Goal: Task Accomplishment & Management: Manage account settings

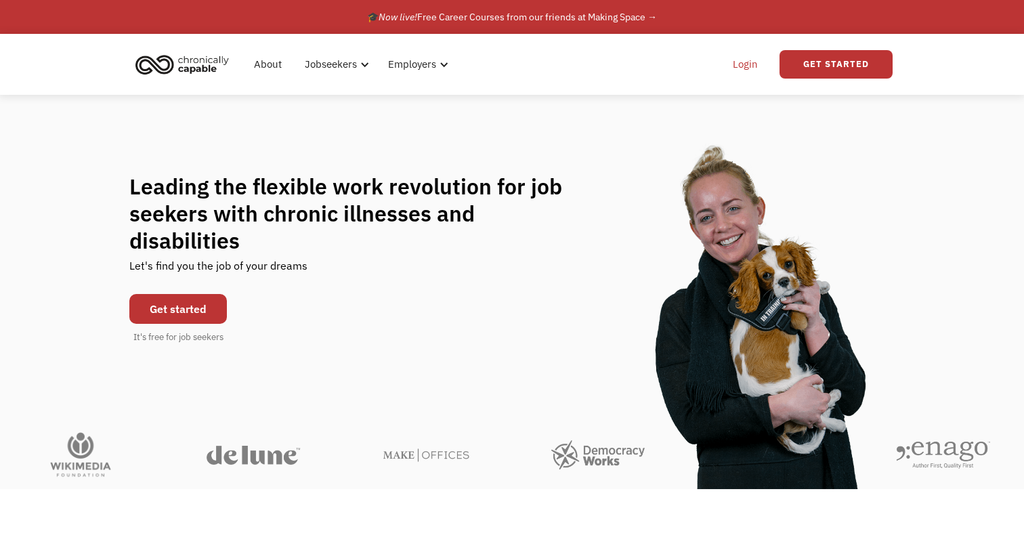
click at [751, 60] on link "Login" at bounding box center [745, 64] width 41 height 43
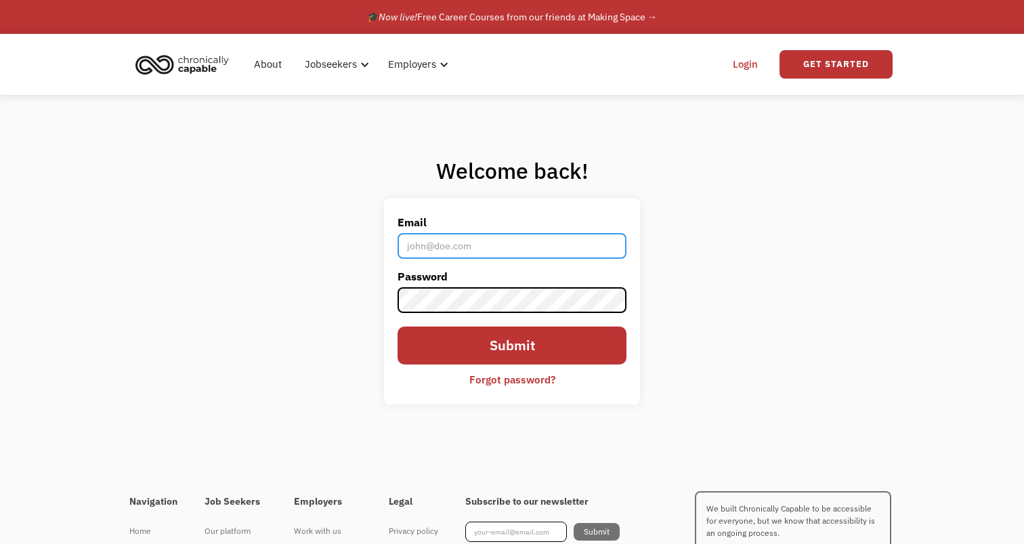
type input "[EMAIL_ADDRESS][DOMAIN_NAME]"
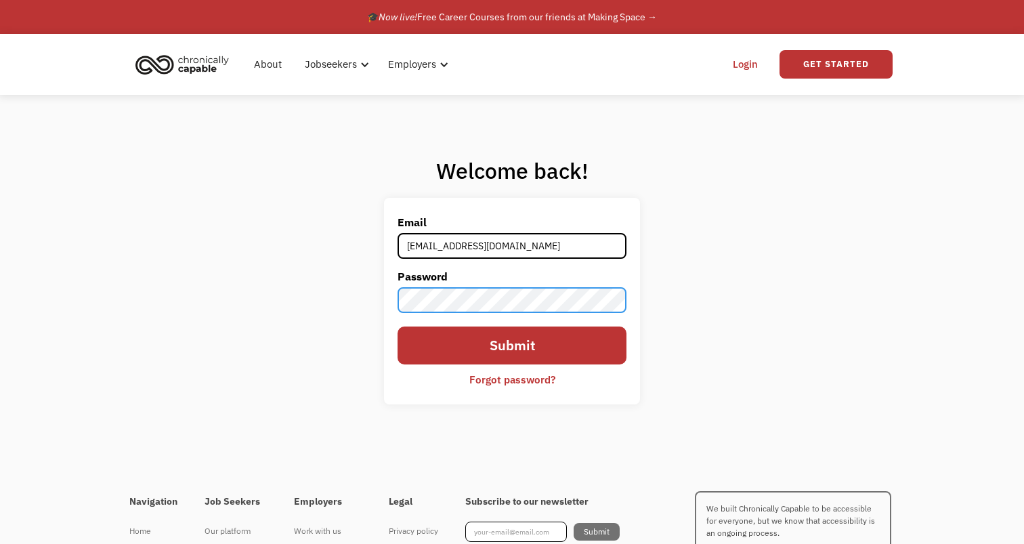
click at [512, 345] on input "Submit" at bounding box center [512, 345] width 229 height 38
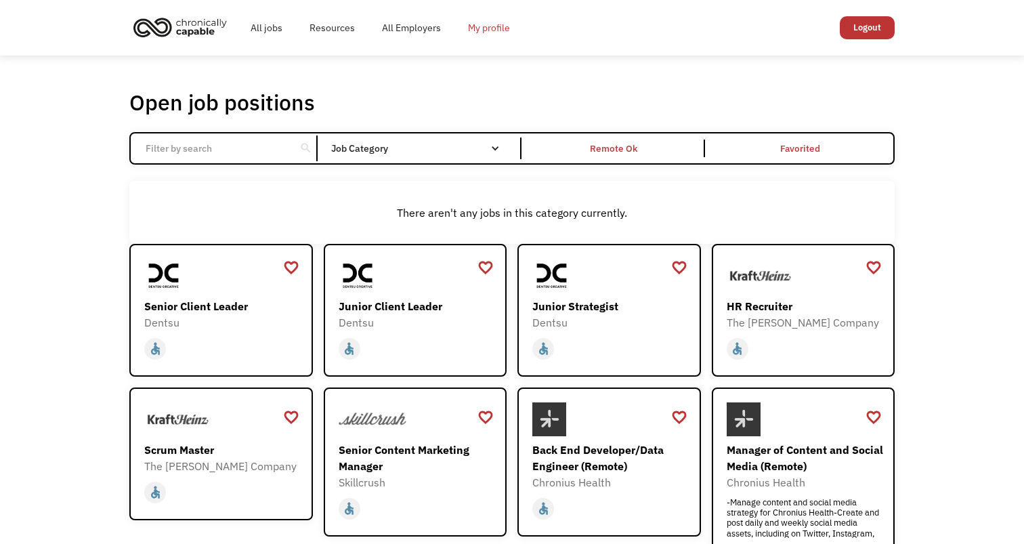
click at [486, 36] on link "My profile" at bounding box center [488, 27] width 69 height 43
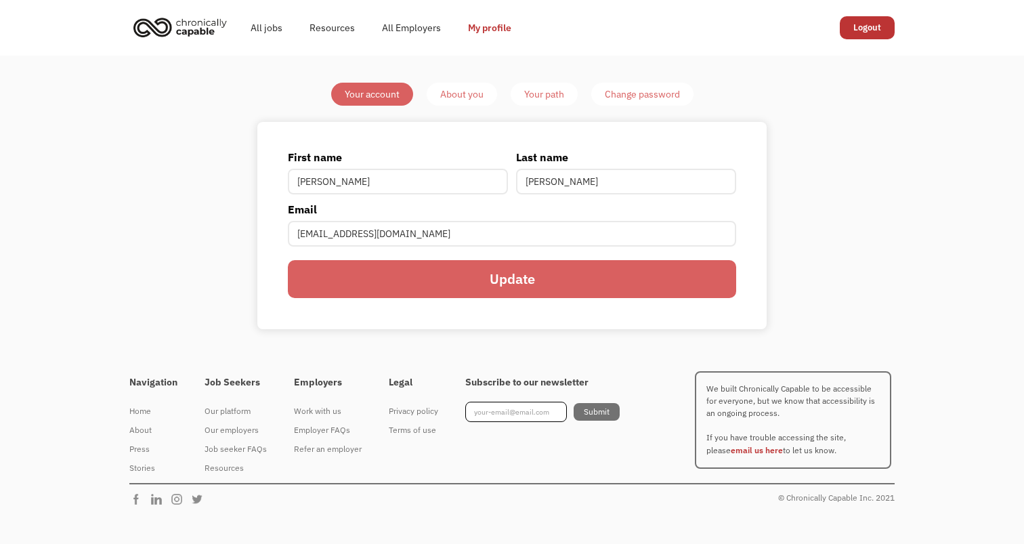
click at [219, 232] on div "Your account About you Your path Change password First name Connor Last name Gl…" at bounding box center [512, 206] width 637 height 247
click at [539, 94] on div "Your path" at bounding box center [544, 94] width 40 height 16
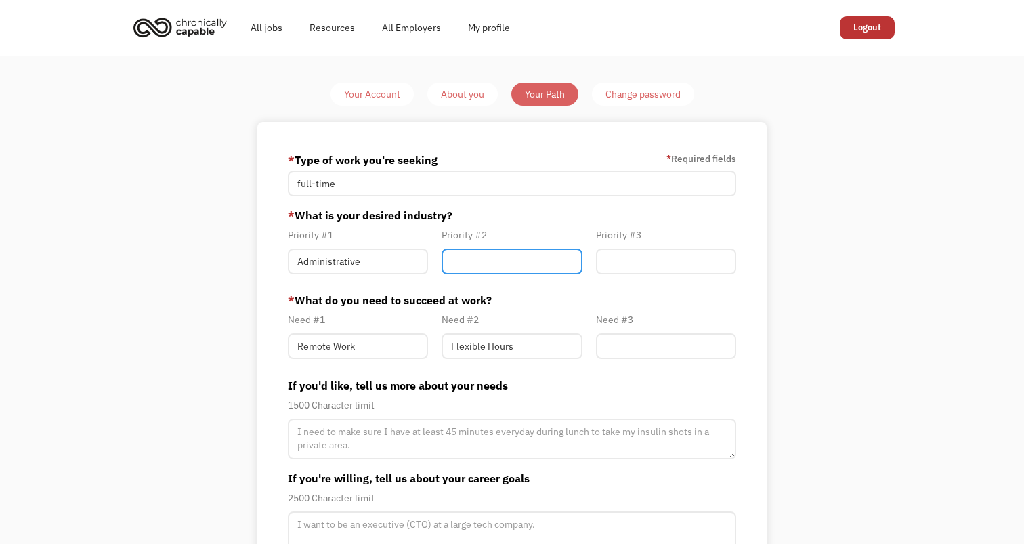
click at [480, 262] on input "Member-Path-Update" at bounding box center [512, 262] width 140 height 26
type input "Client Facing"
click at [639, 263] on input "Member-Path-Update" at bounding box center [666, 262] width 140 height 26
type input "R"
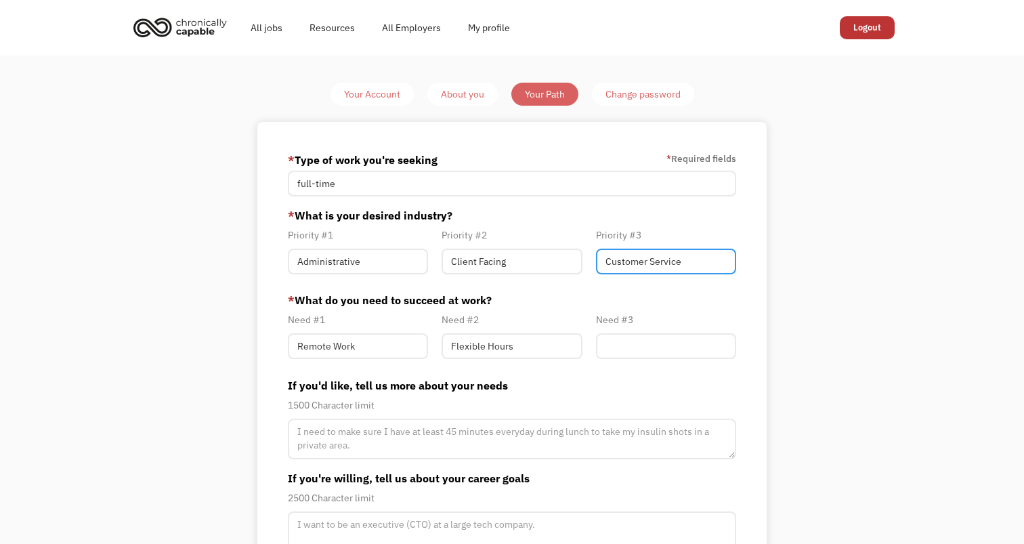
type input "Customer Service"
click at [637, 340] on input "Member-Path-Update" at bounding box center [666, 346] width 140 height 26
type input "g"
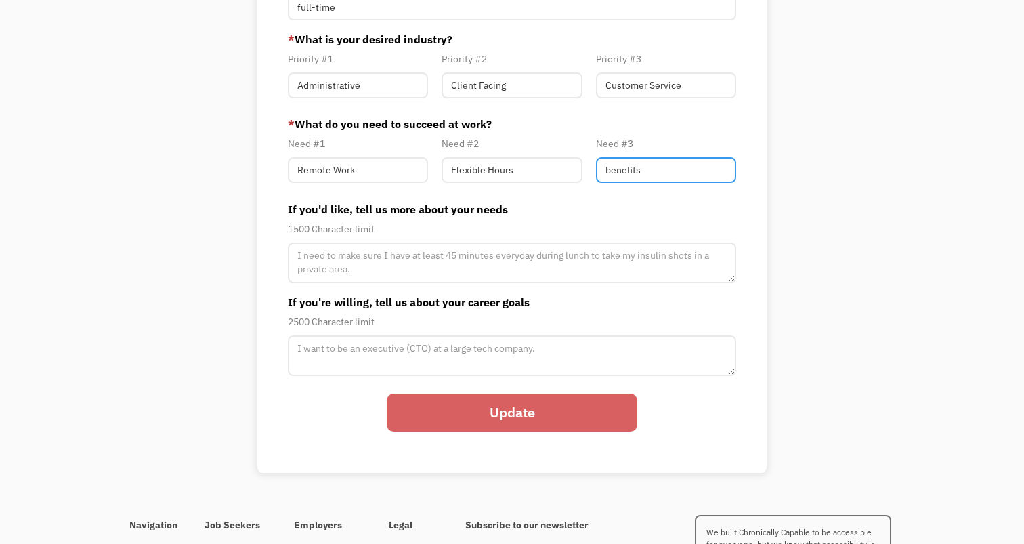
scroll to position [175, 0]
type input "benefits"
click at [513, 413] on input "Update" at bounding box center [512, 413] width 251 height 38
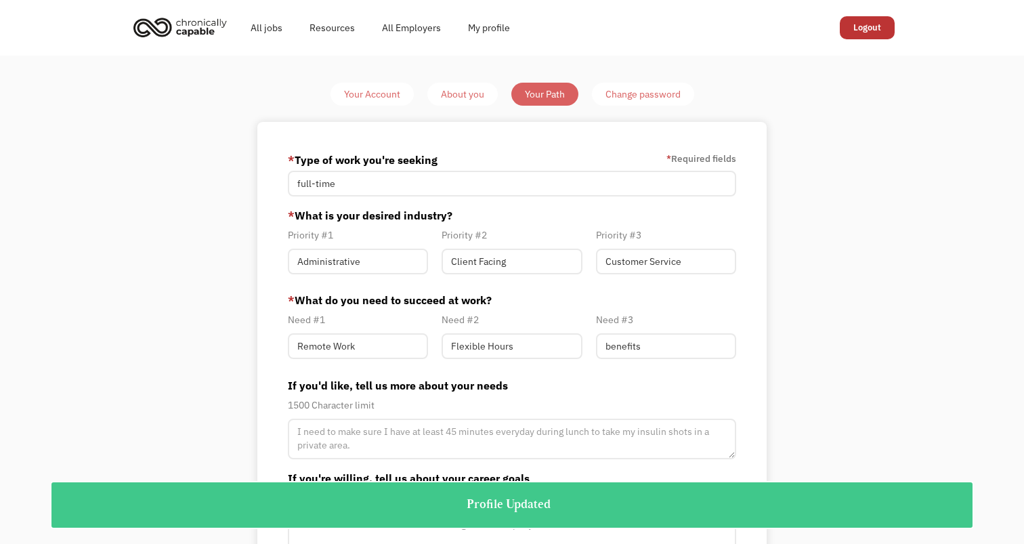
scroll to position [0, 0]
click at [455, 94] on div "About you" at bounding box center [462, 94] width 43 height 16
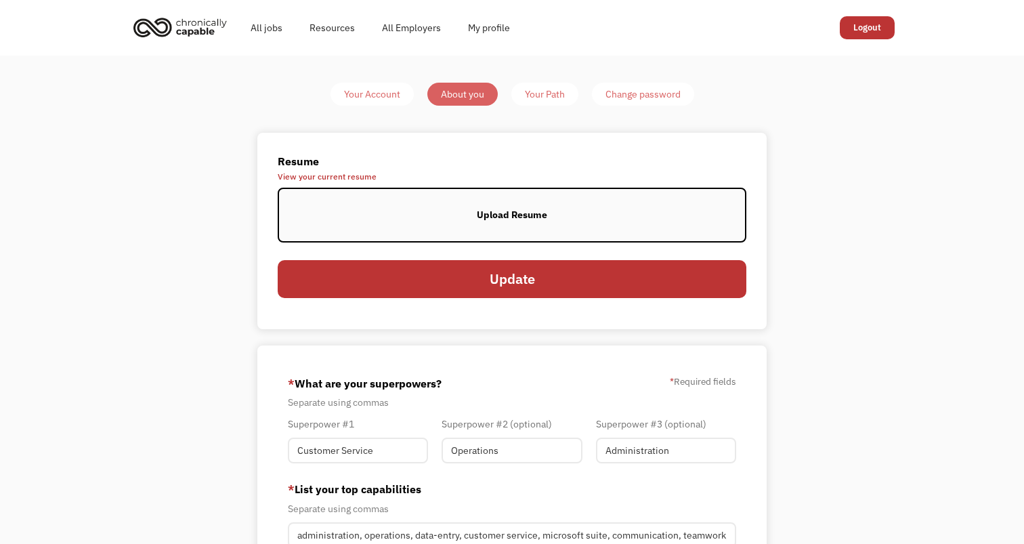
click at [504, 211] on div "Upload Resume" at bounding box center [512, 215] width 70 height 16
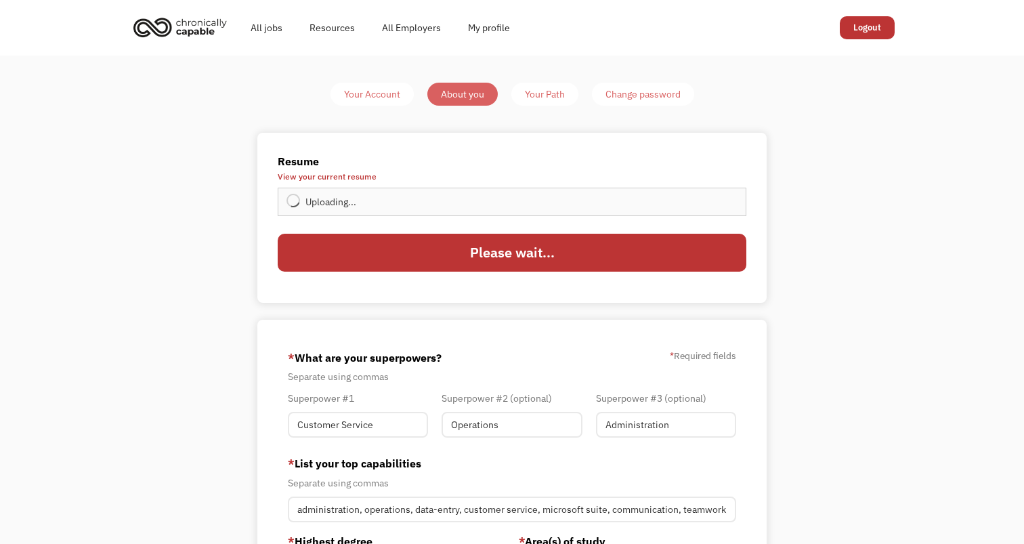
type input "Update"
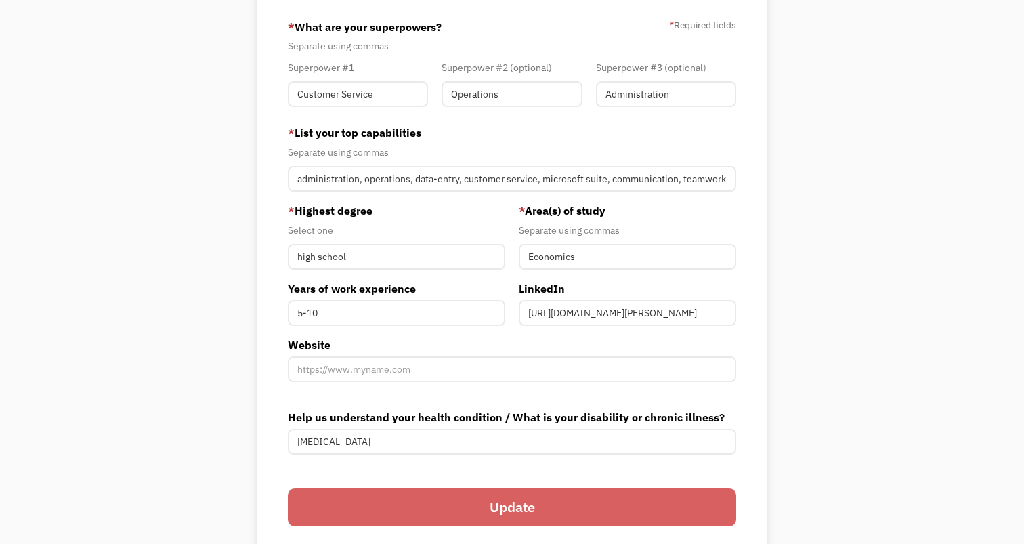
scroll to position [362, 0]
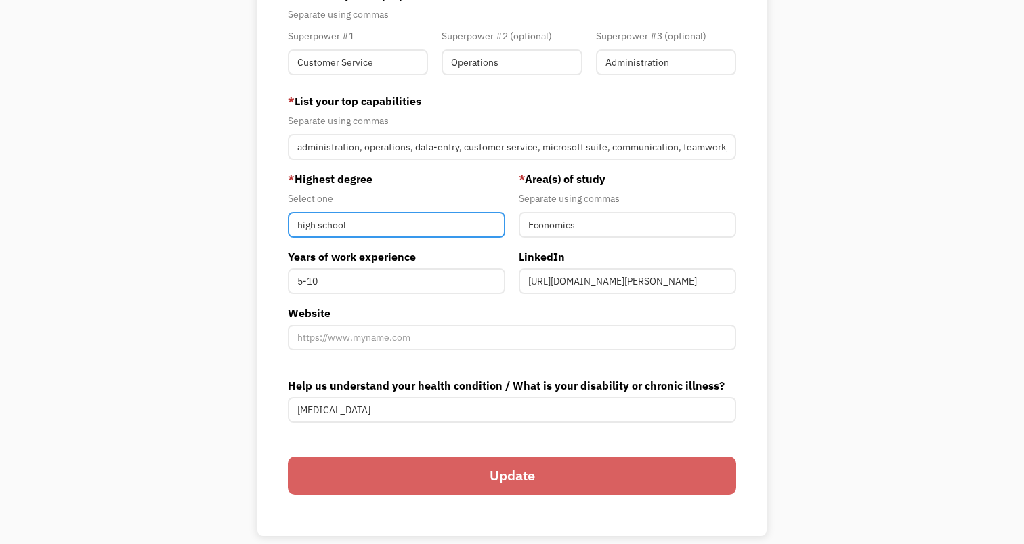
drag, startPoint x: 364, startPoint y: 224, endPoint x: 229, endPoint y: 204, distance: 136.9
click at [230, 204] on div "Your Account About you Your Path Change password Resume View your current resum…" at bounding box center [512, 127] width 637 height 815
type input "Bachelors of Science"
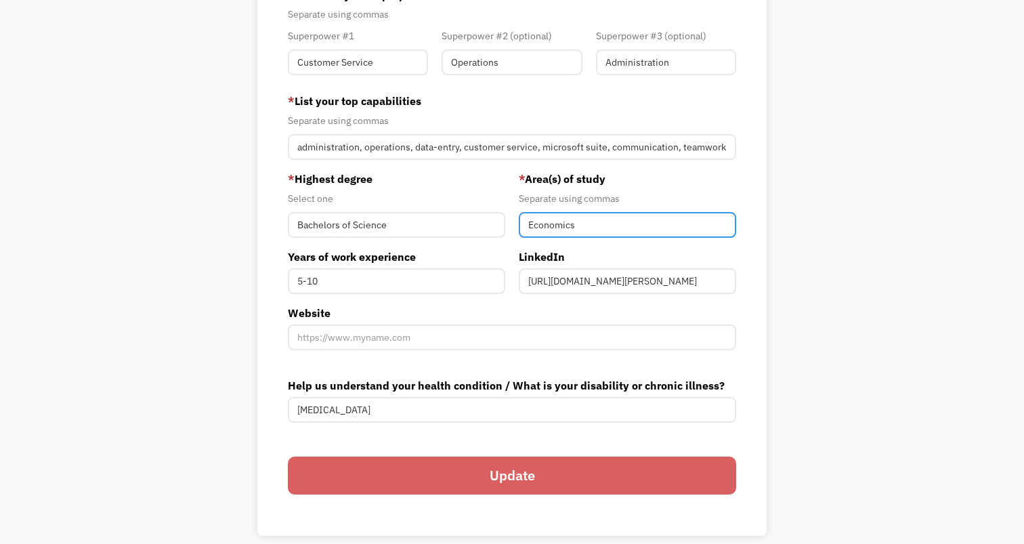
drag, startPoint x: 509, startPoint y: 218, endPoint x: 450, endPoint y: 213, distance: 58.4
click at [450, 213] on div "* Highest degree Select one Bachelors of Science Years of work experience 5-10 …" at bounding box center [511, 238] width 461 height 134
type input "Communications"
click at [186, 230] on div "Your Account About you Your Path Change password Resume View your current resum…" at bounding box center [512, 128] width 1024 height 870
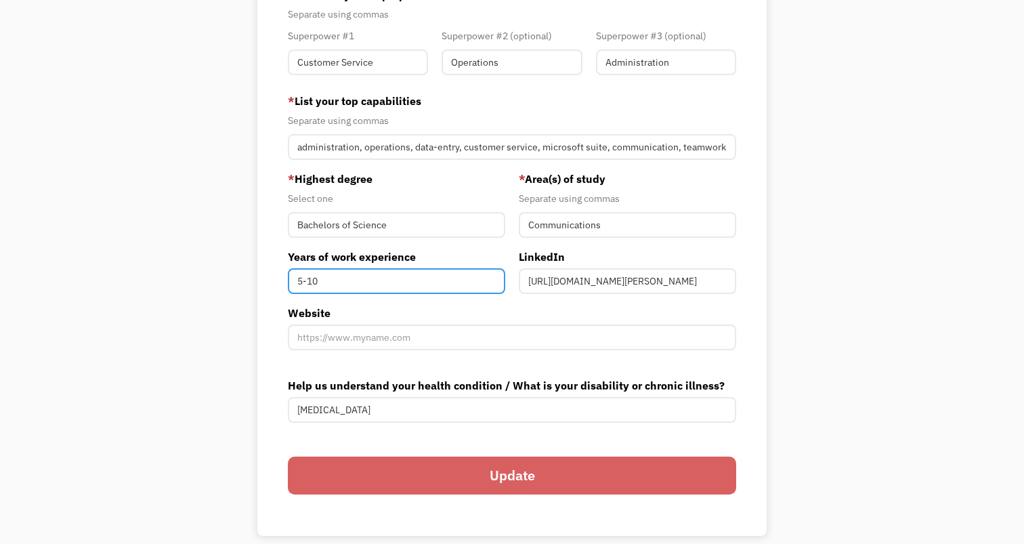
click at [307, 280] on input "5-10" at bounding box center [396, 281] width 217 height 26
type input "10"
click at [249, 346] on div "Your Account About you Your Path Change password Resume View your current resum…" at bounding box center [512, 127] width 637 height 815
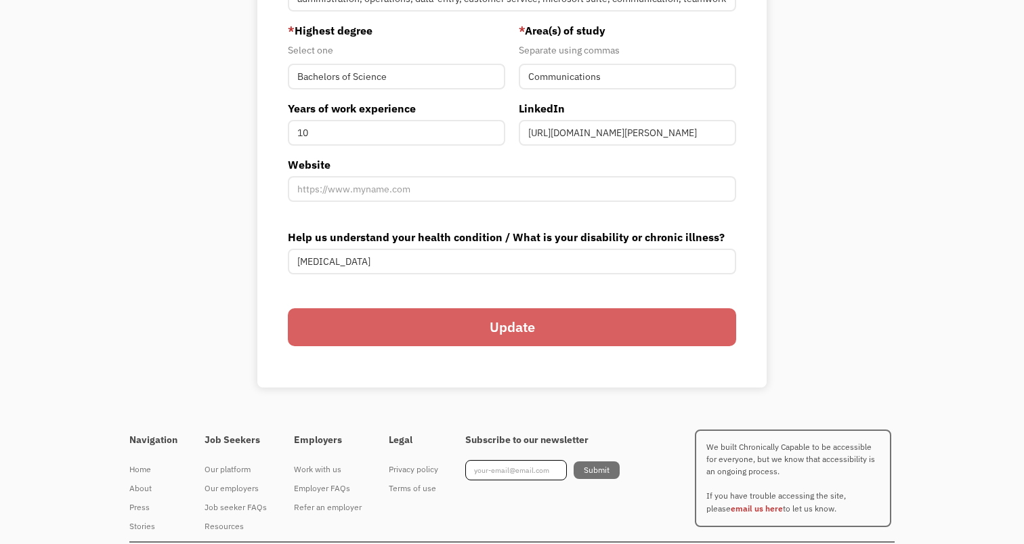
scroll to position [526, 0]
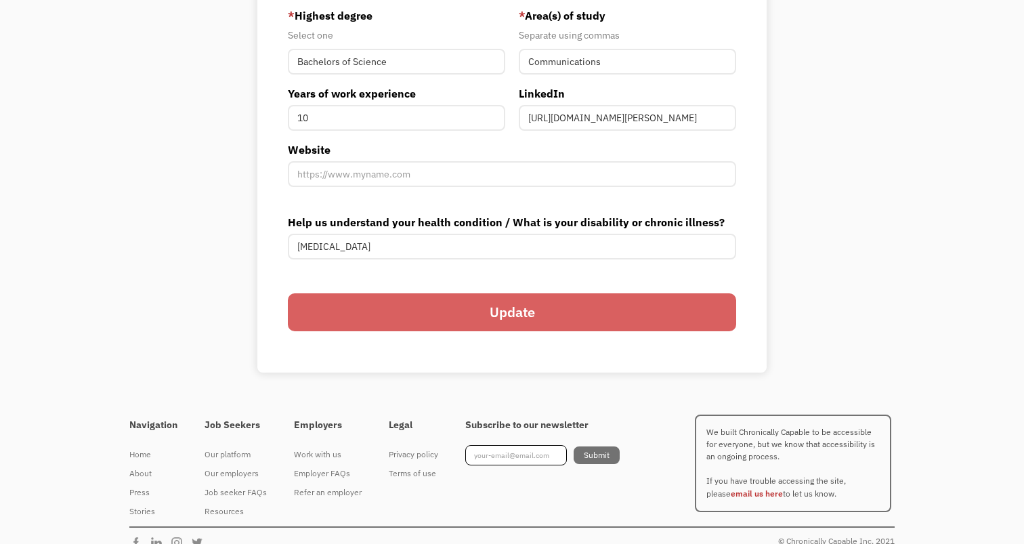
click at [552, 310] on input "Update" at bounding box center [512, 312] width 448 height 38
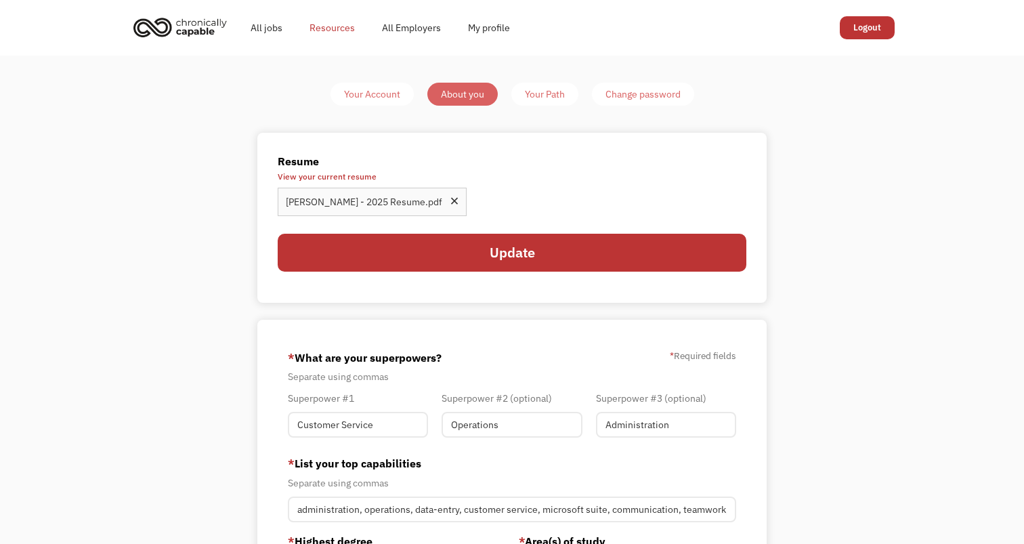
scroll to position [0, 0]
click at [370, 91] on div "Your Account" at bounding box center [372, 94] width 56 height 16
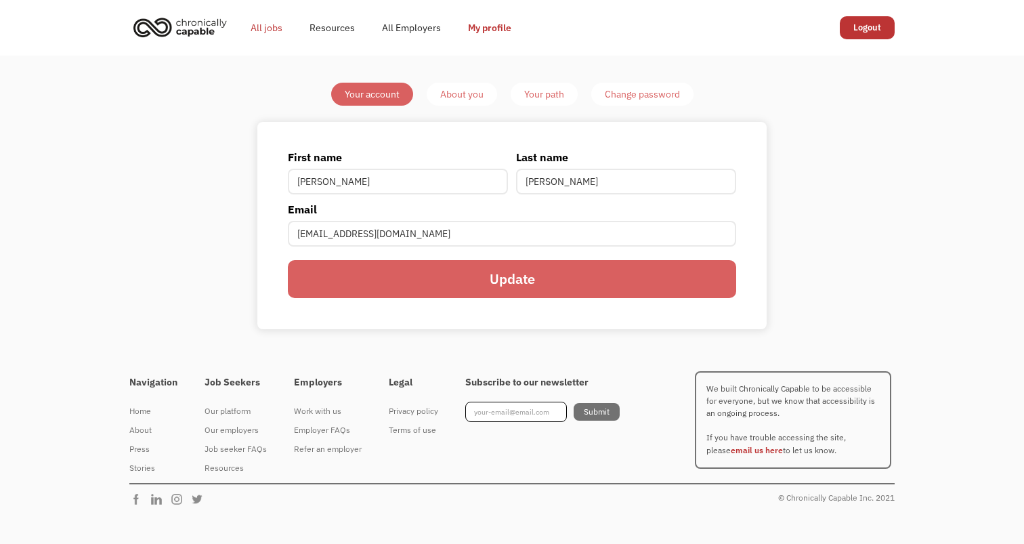
click at [252, 24] on link "All jobs" at bounding box center [266, 27] width 59 height 43
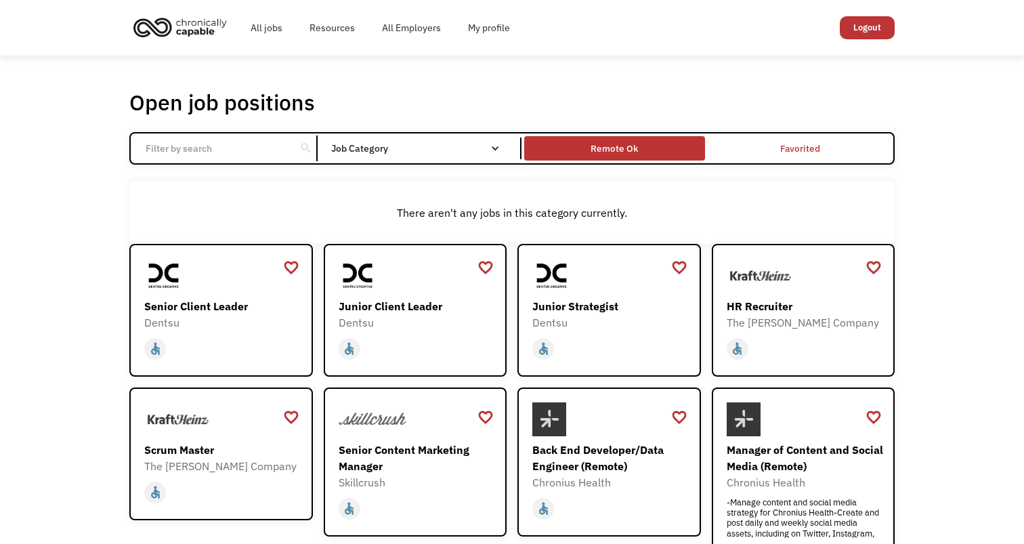
click at [608, 147] on div "Remote Ok" at bounding box center [614, 148] width 47 height 16
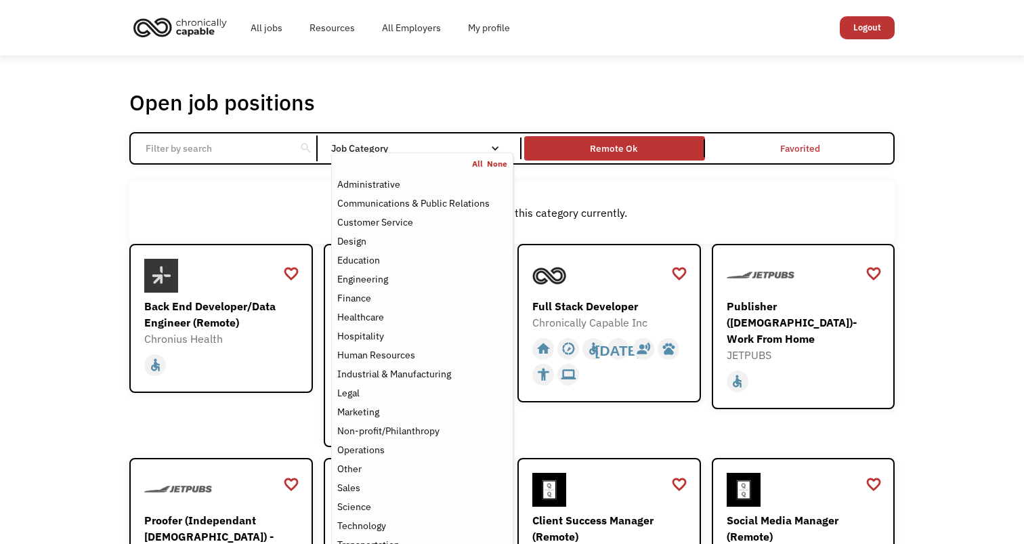
click at [469, 154] on nav "All None Administrative Communications & Public Relations Customer Service Desi…" at bounding box center [422, 356] width 182 height 408
click at [394, 184] on div "Administrative" at bounding box center [368, 184] width 63 height 16
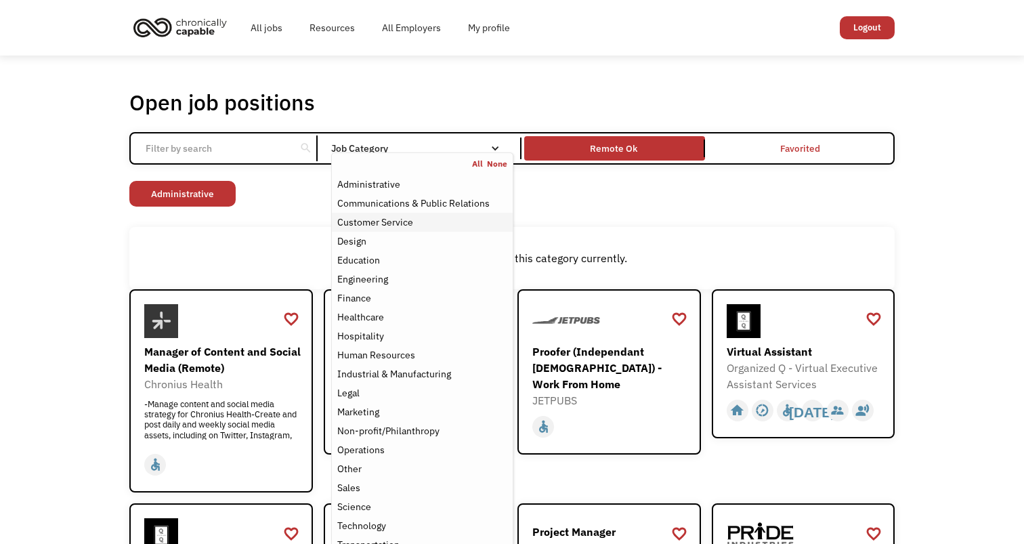
click at [412, 223] on div "Customer Service" at bounding box center [375, 222] width 76 height 16
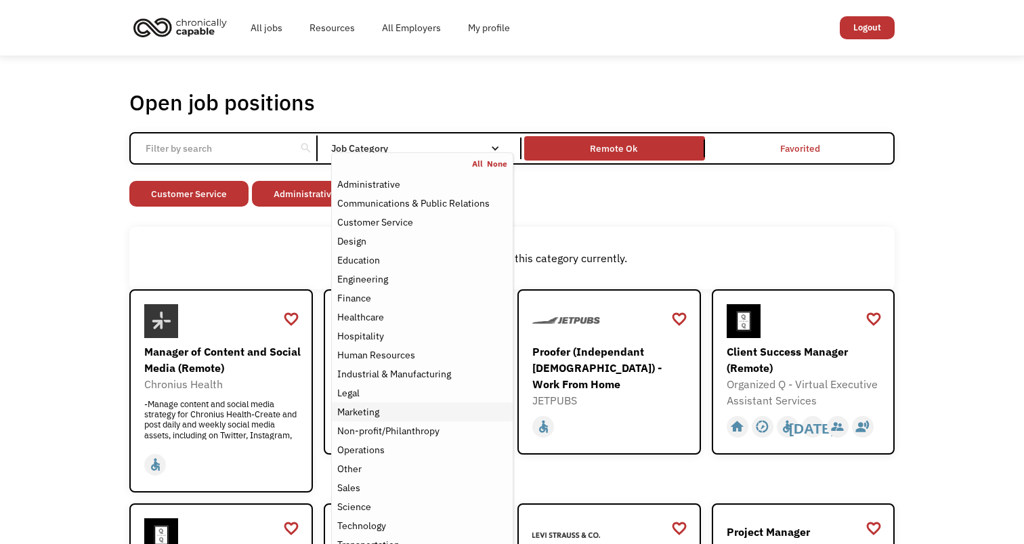
click at [407, 413] on div "Marketing" at bounding box center [422, 412] width 170 height 16
click at [408, 427] on div "Non-profit/Philanthropy" at bounding box center [388, 431] width 102 height 16
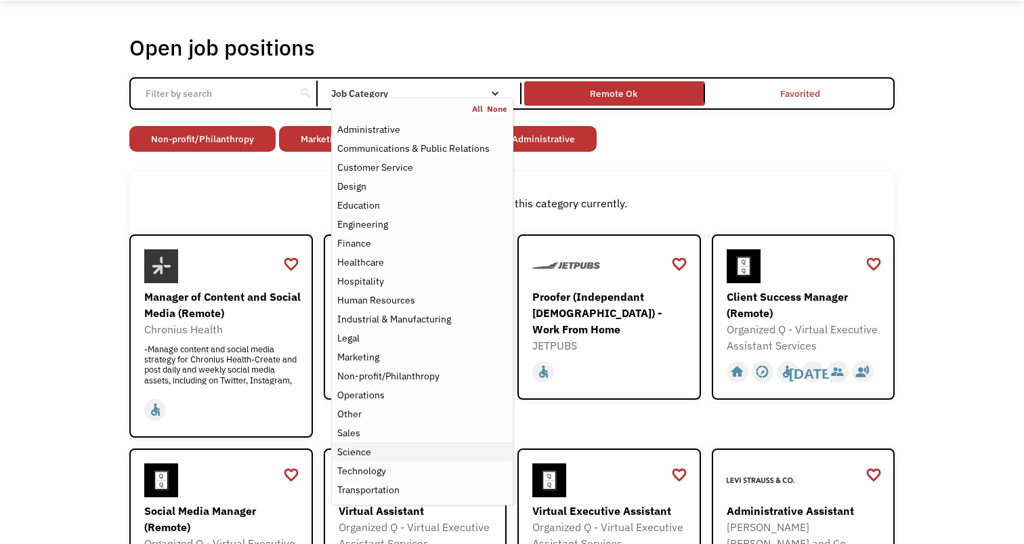
scroll to position [40, 0]
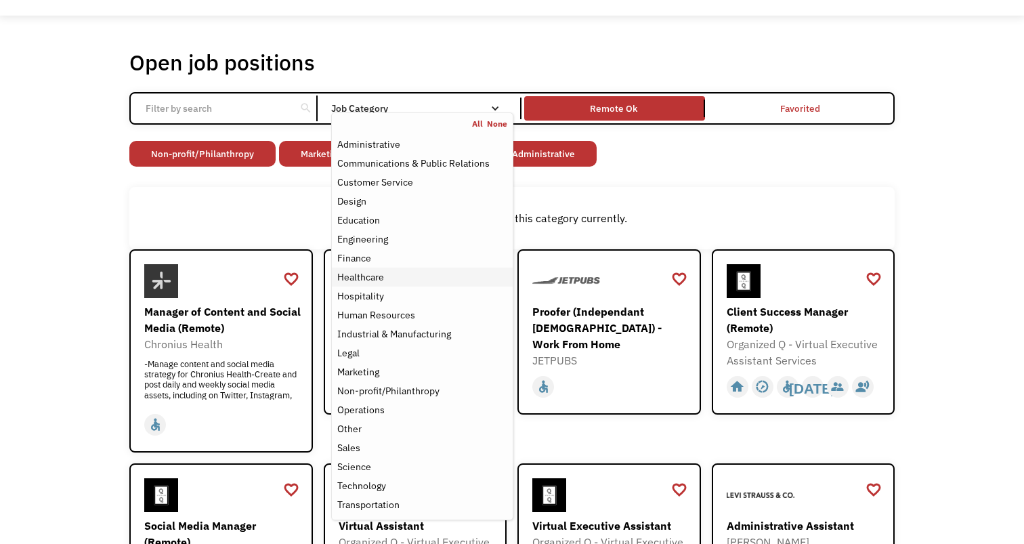
click at [426, 275] on div "Healthcare" at bounding box center [422, 277] width 170 height 16
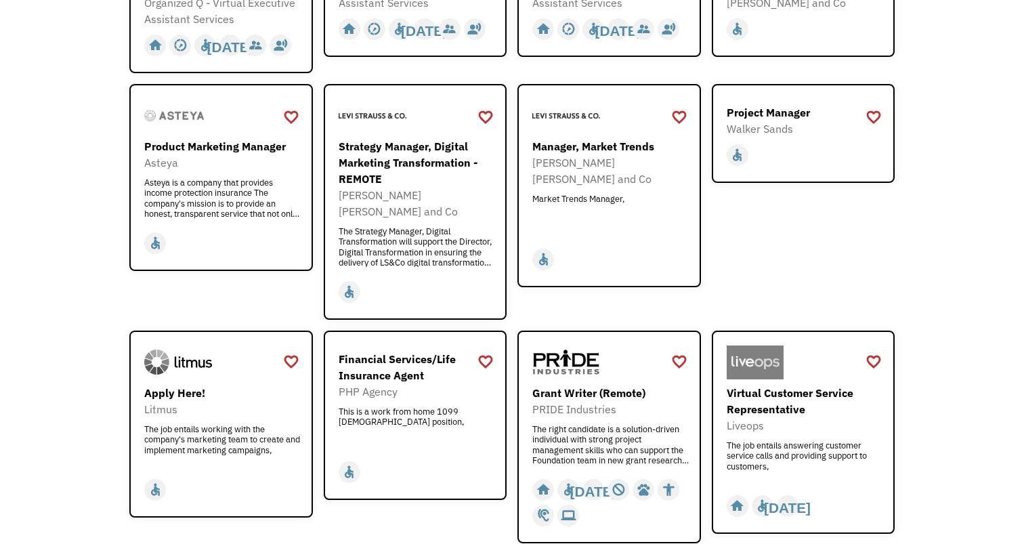
scroll to position [578, 0]
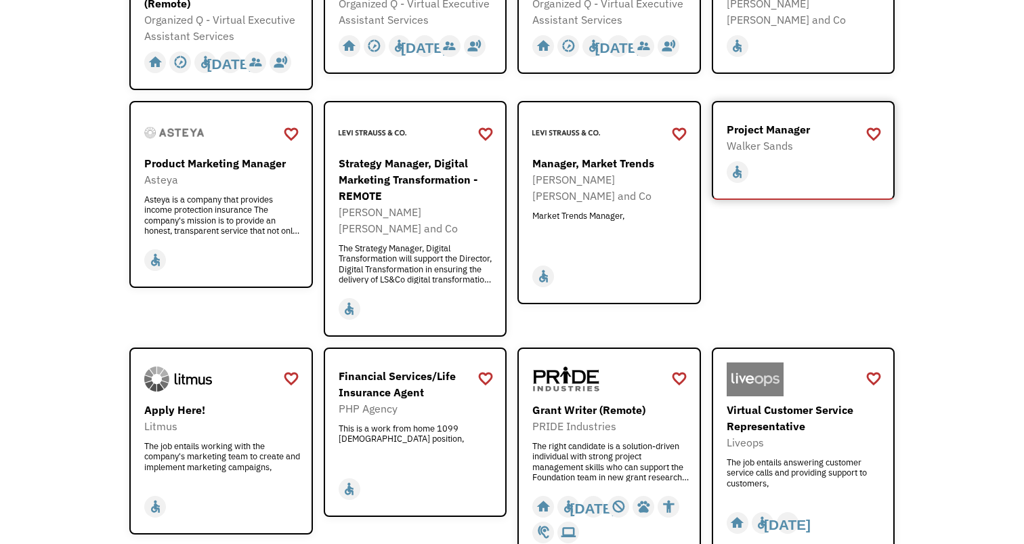
click at [787, 165] on div "home slow_motion_video accessible today not_interested supervisor_account recor…" at bounding box center [805, 172] width 157 height 26
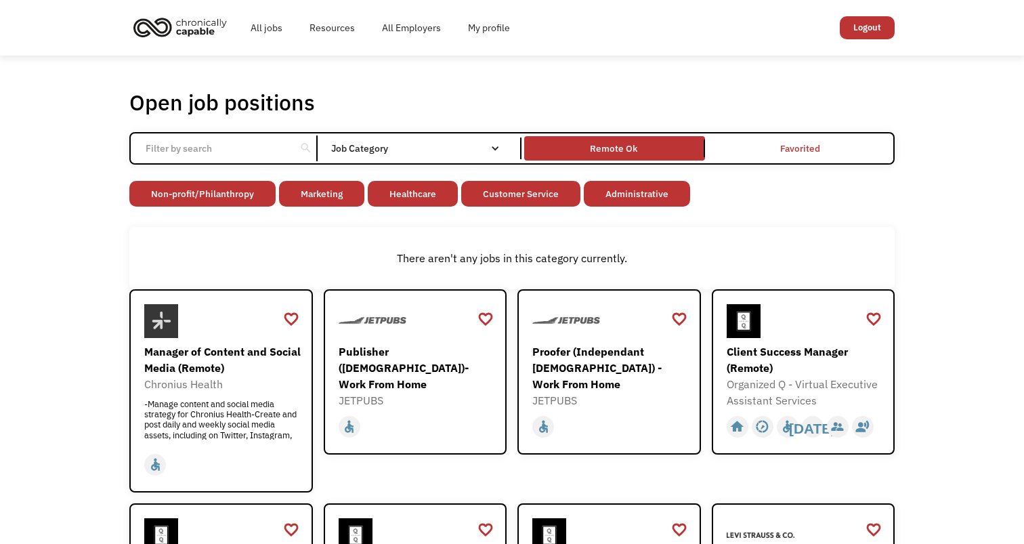
scroll to position [0, 0]
click at [805, 364] on div "Client Success Manager (Remote)" at bounding box center [805, 359] width 157 height 33
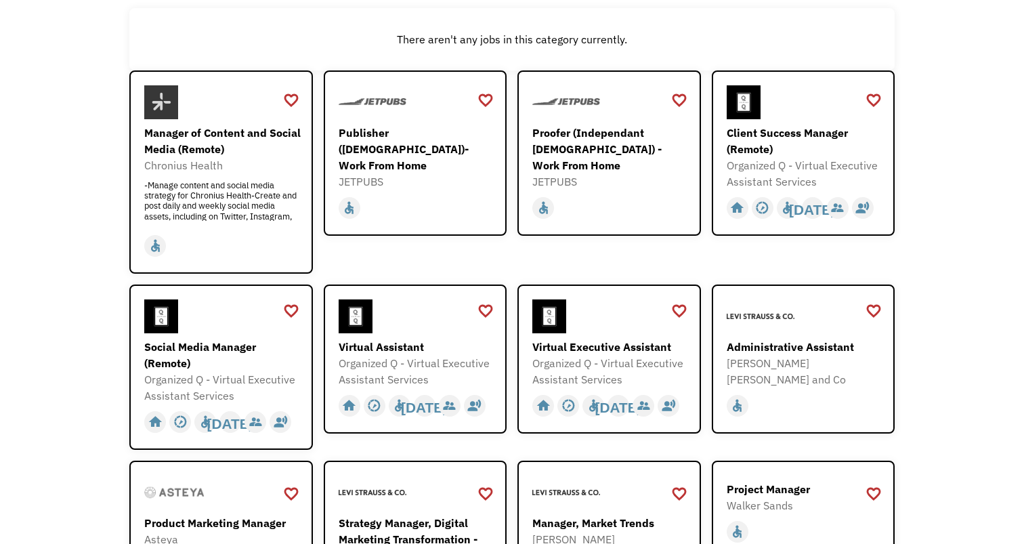
scroll to position [236, 0]
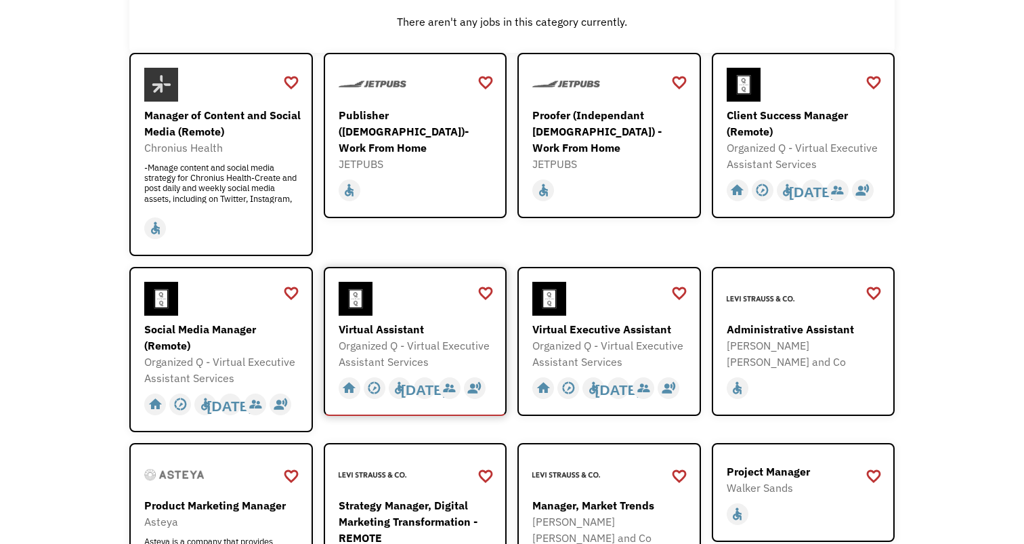
click at [437, 321] on div "Virtual Assistant" at bounding box center [417, 329] width 157 height 16
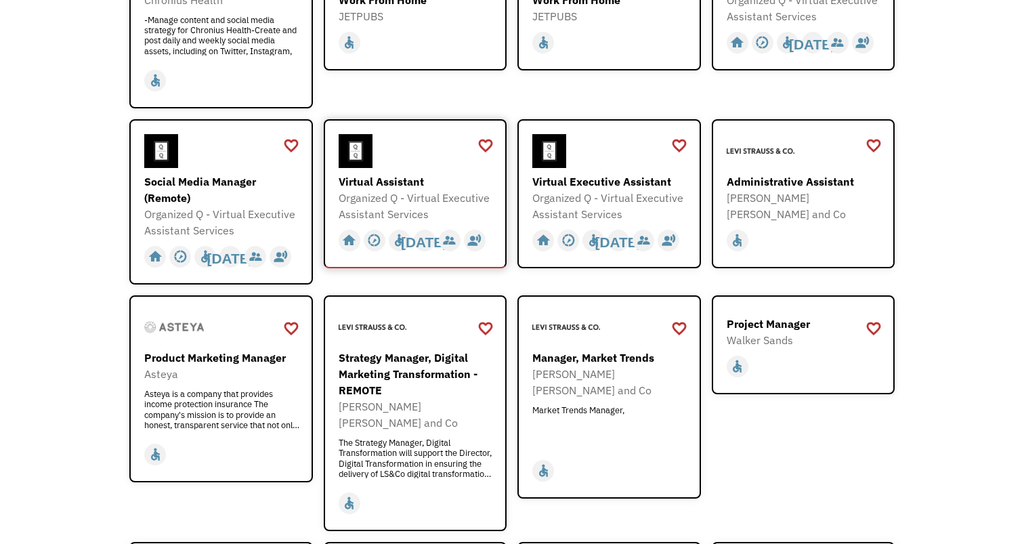
scroll to position [383, 0]
click at [633, 186] on div "Virtual Executive Assistant" at bounding box center [610, 182] width 157 height 16
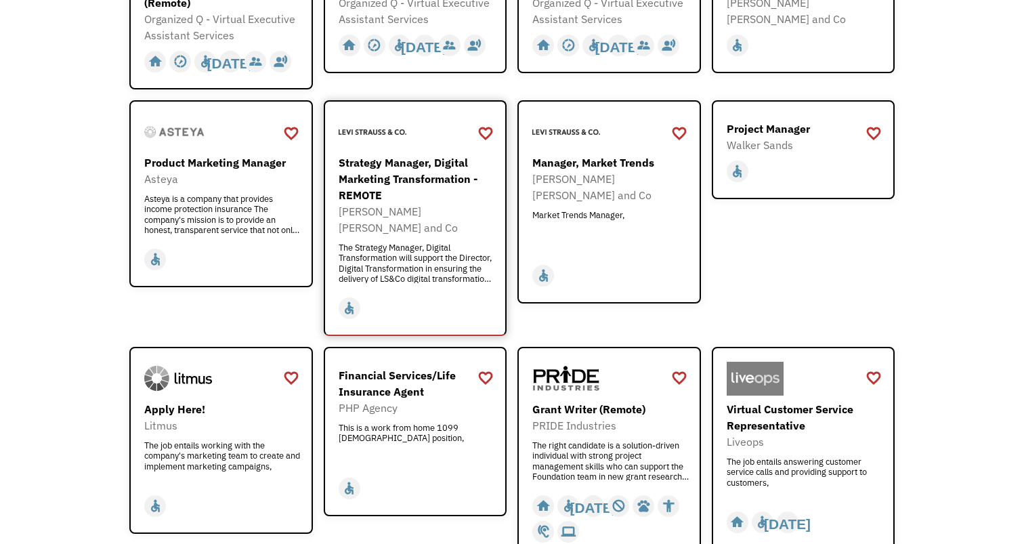
scroll to position [610, 0]
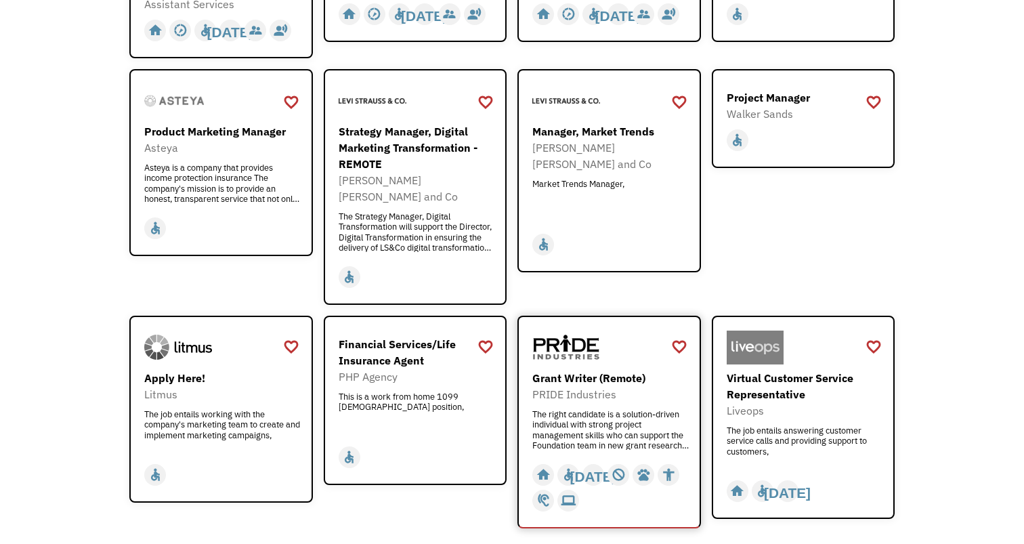
click at [587, 387] on div "Grant Writer (Remote) PRIDE Industries The right candidate is a solution-driven…" at bounding box center [610, 410] width 157 height 80
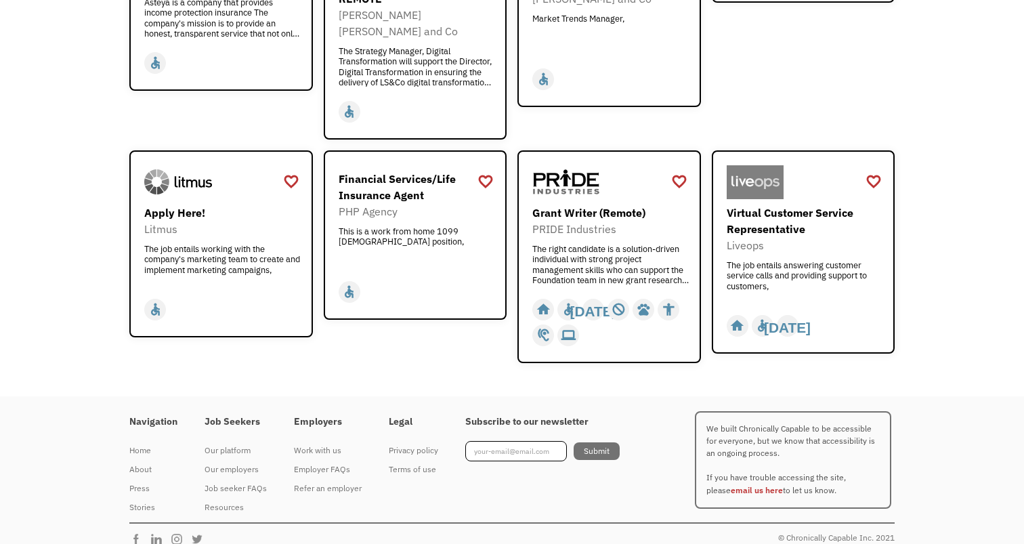
scroll to position [773, 0]
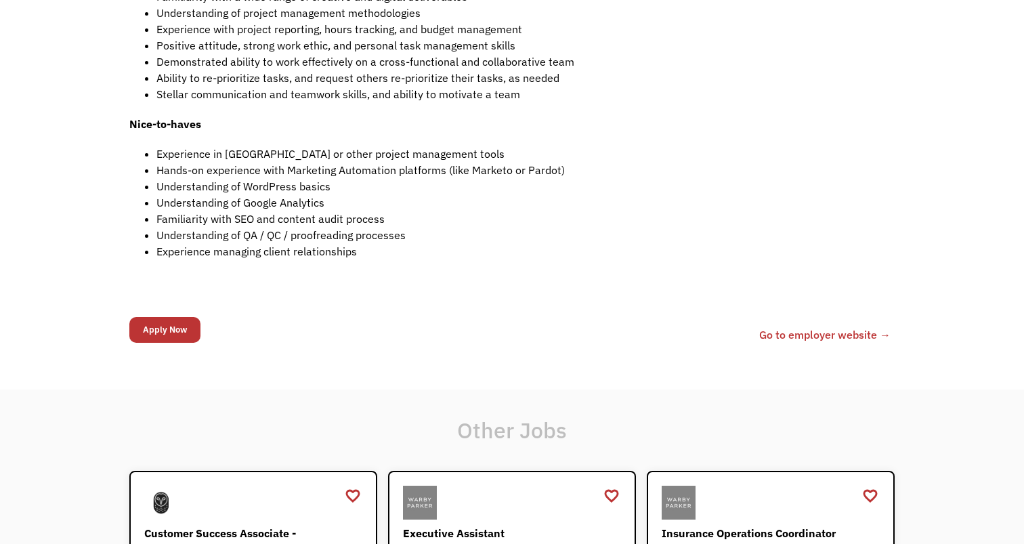
scroll to position [782, 0]
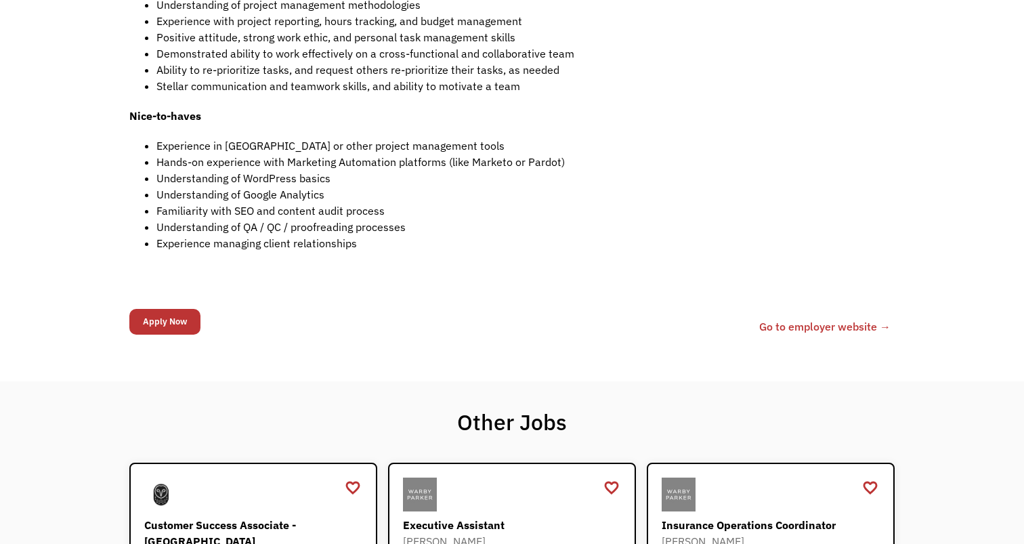
click at [848, 326] on link "Go to employer website →" at bounding box center [824, 326] width 131 height 16
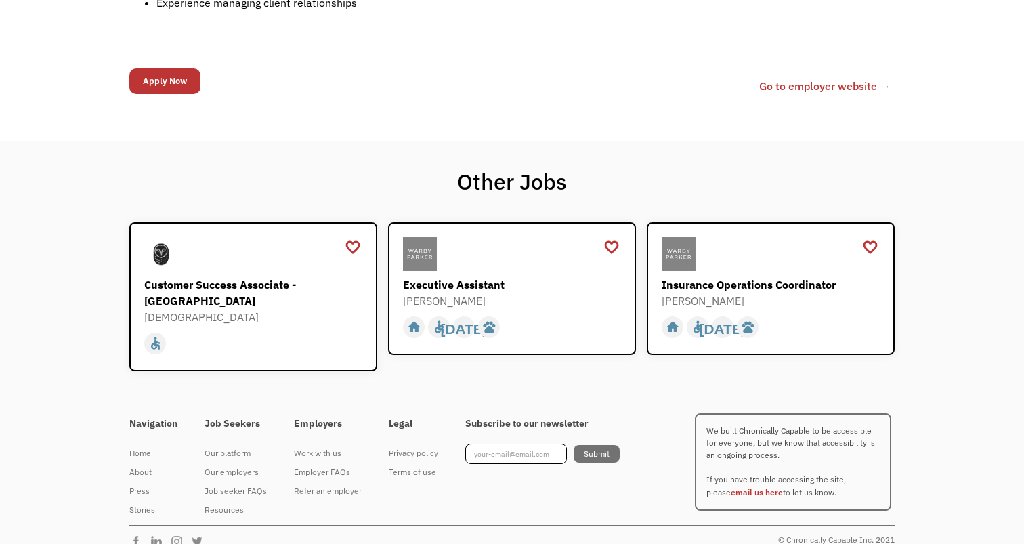
scroll to position [1022, 0]
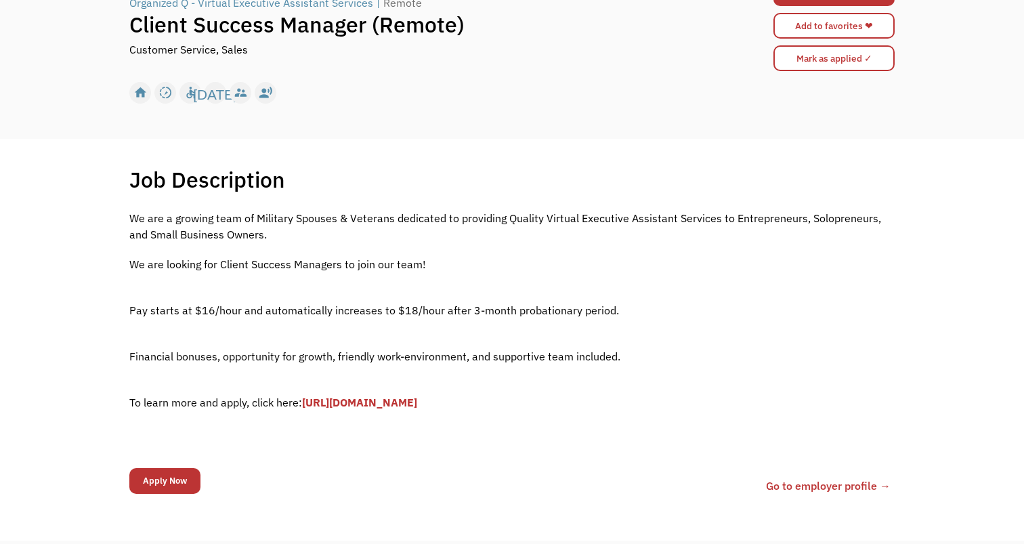
scroll to position [280, 0]
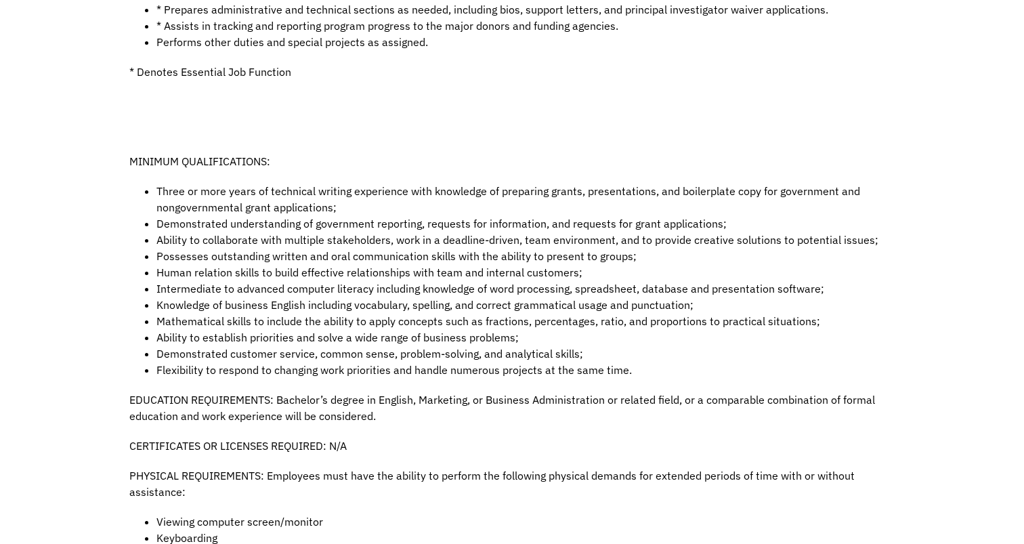
scroll to position [780, 0]
